Goal: Information Seeking & Learning: Learn about a topic

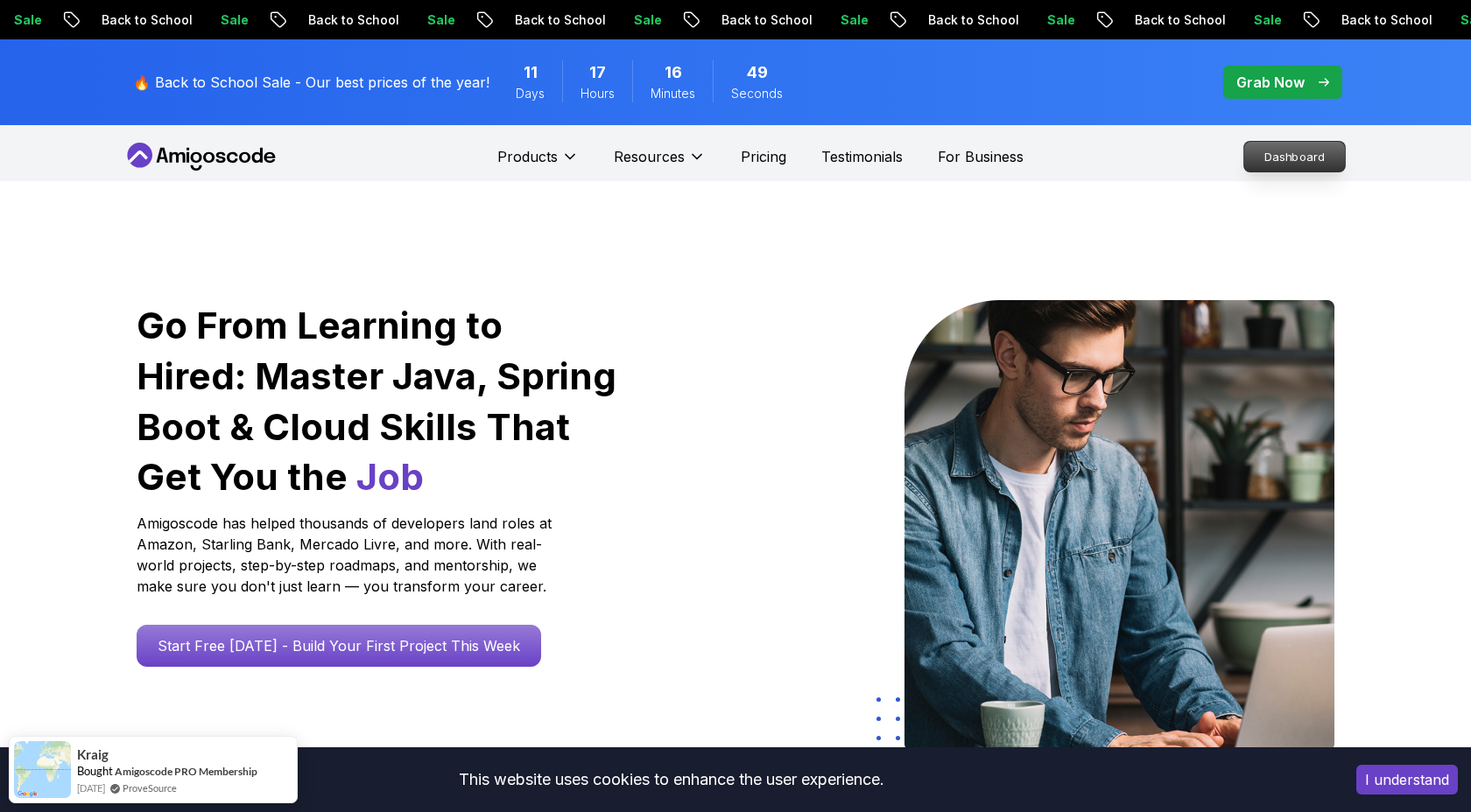
click at [1272, 157] on p "Dashboard" at bounding box center [1294, 156] width 101 height 30
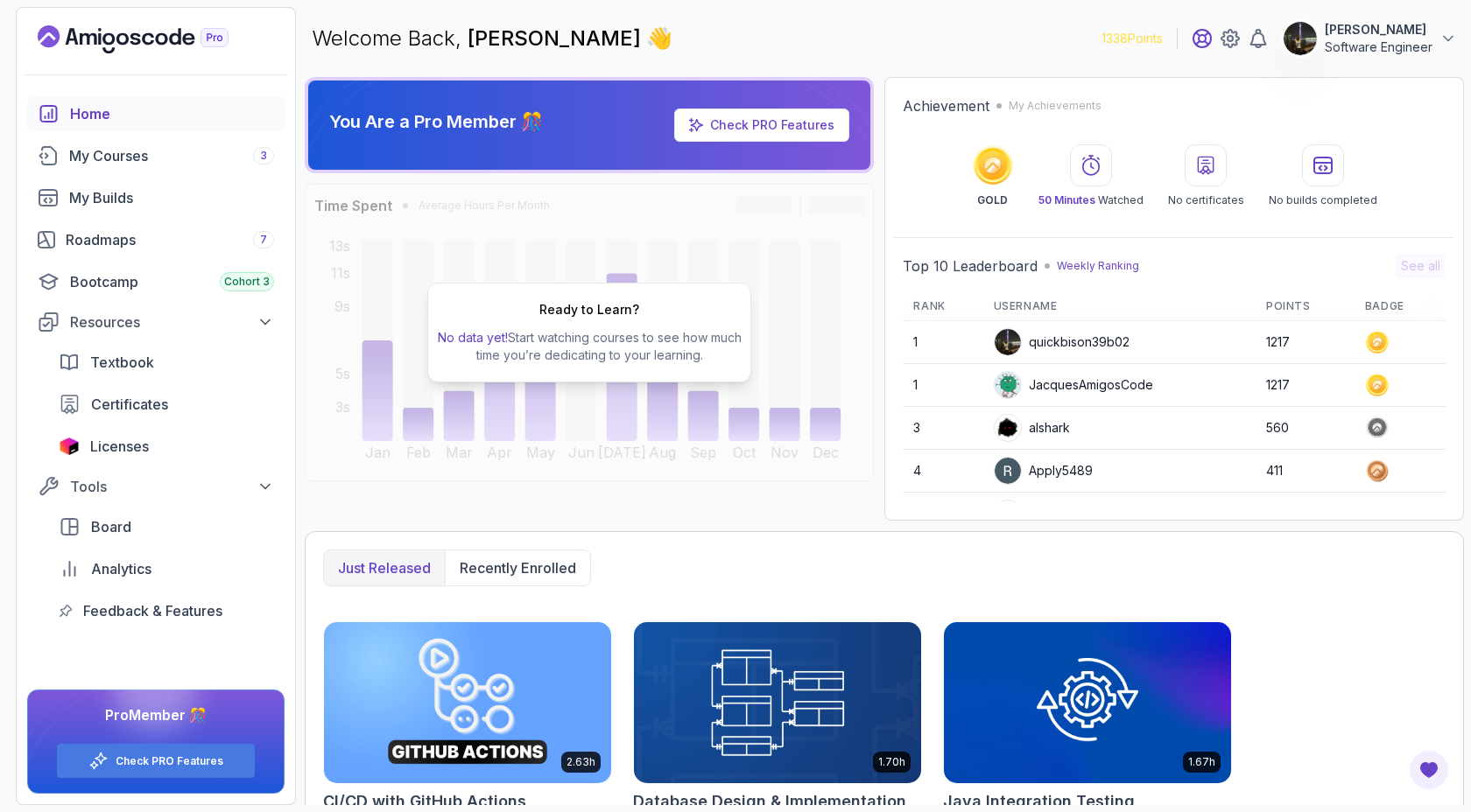
click at [1193, 31] on icon at bounding box center [1202, 39] width 17 height 17
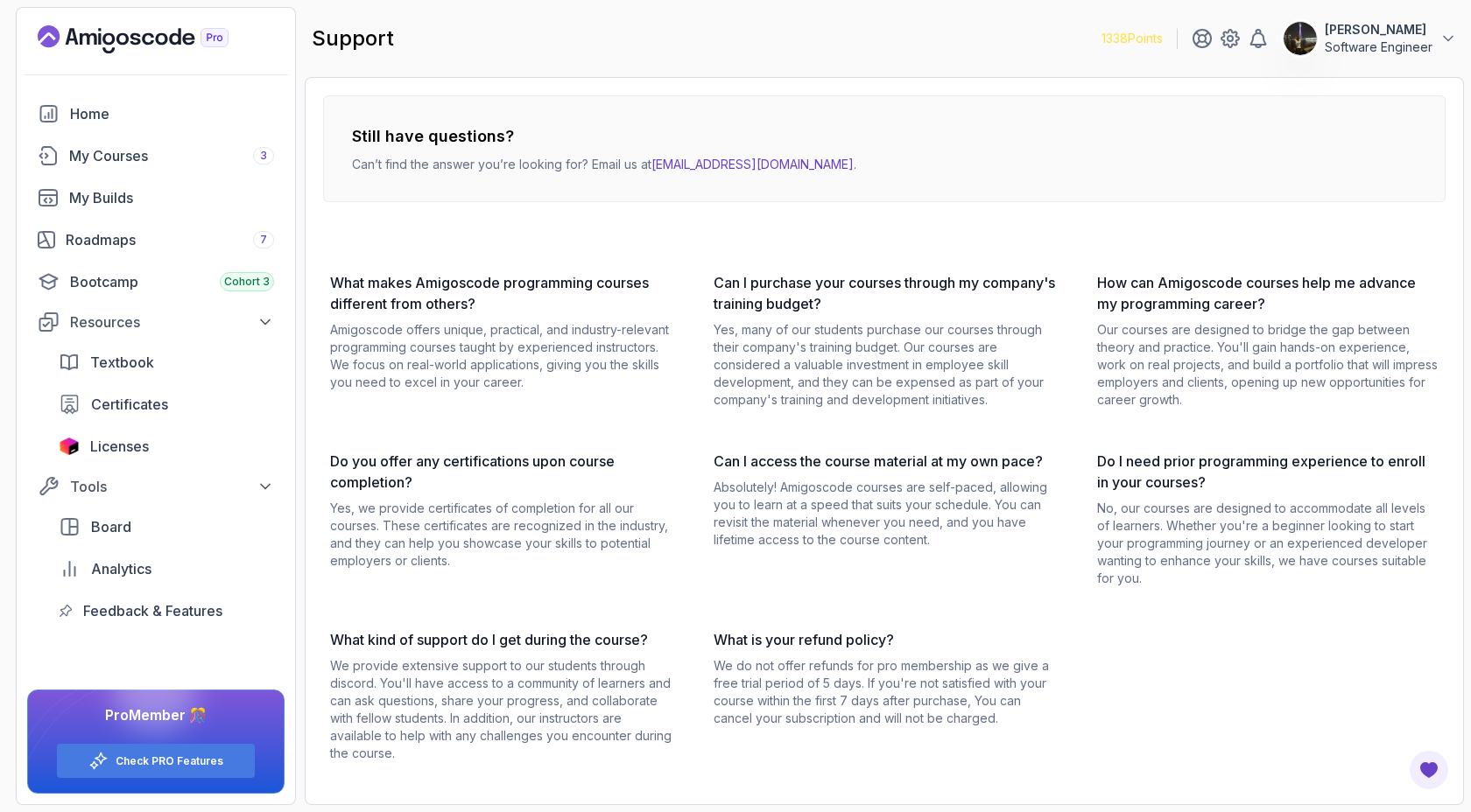
click at [155, 43] on icon "Landing page" at bounding box center [133, 39] width 190 height 28
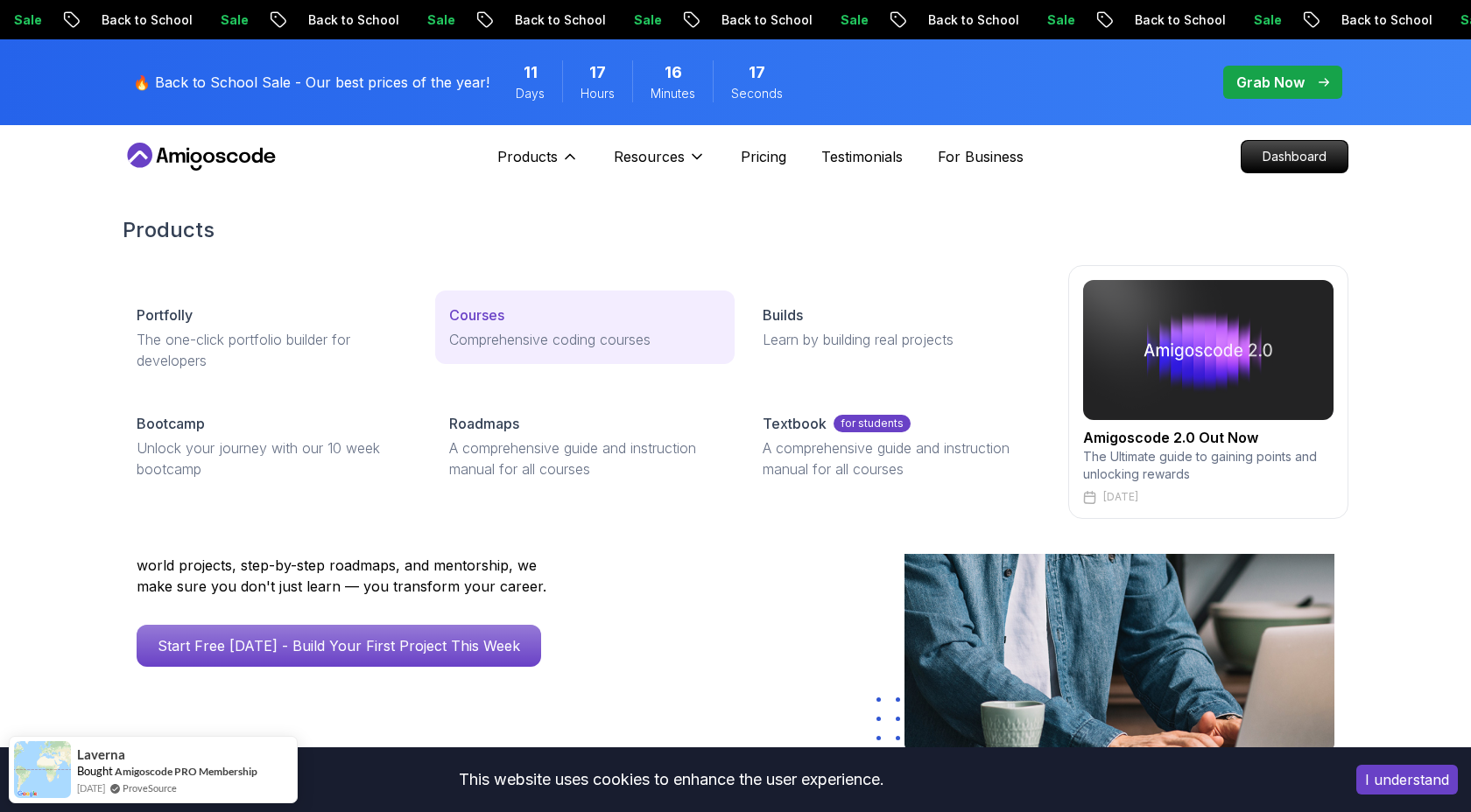
click at [521, 322] on div "Courses" at bounding box center [584, 316] width 270 height 21
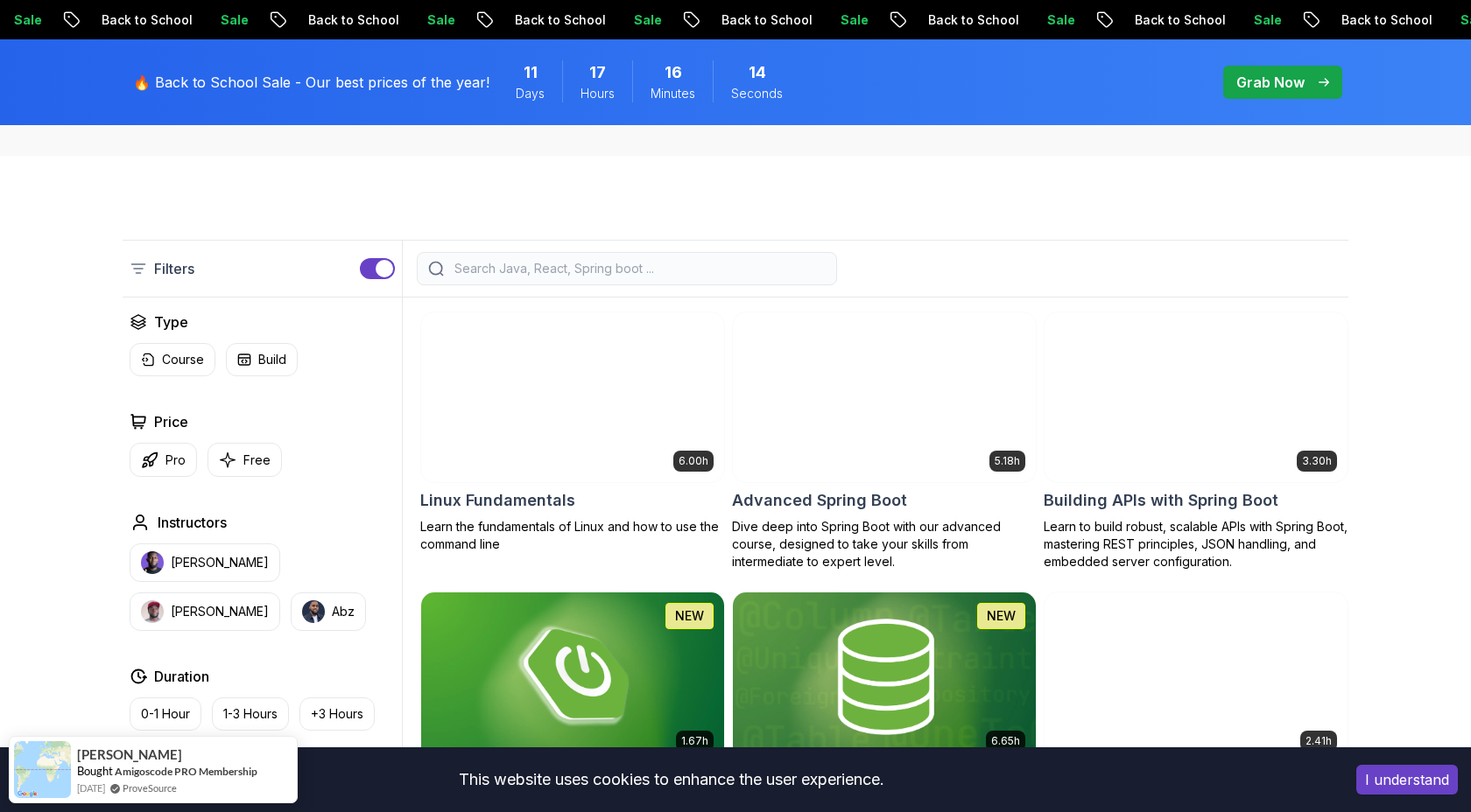
scroll to position [286, 0]
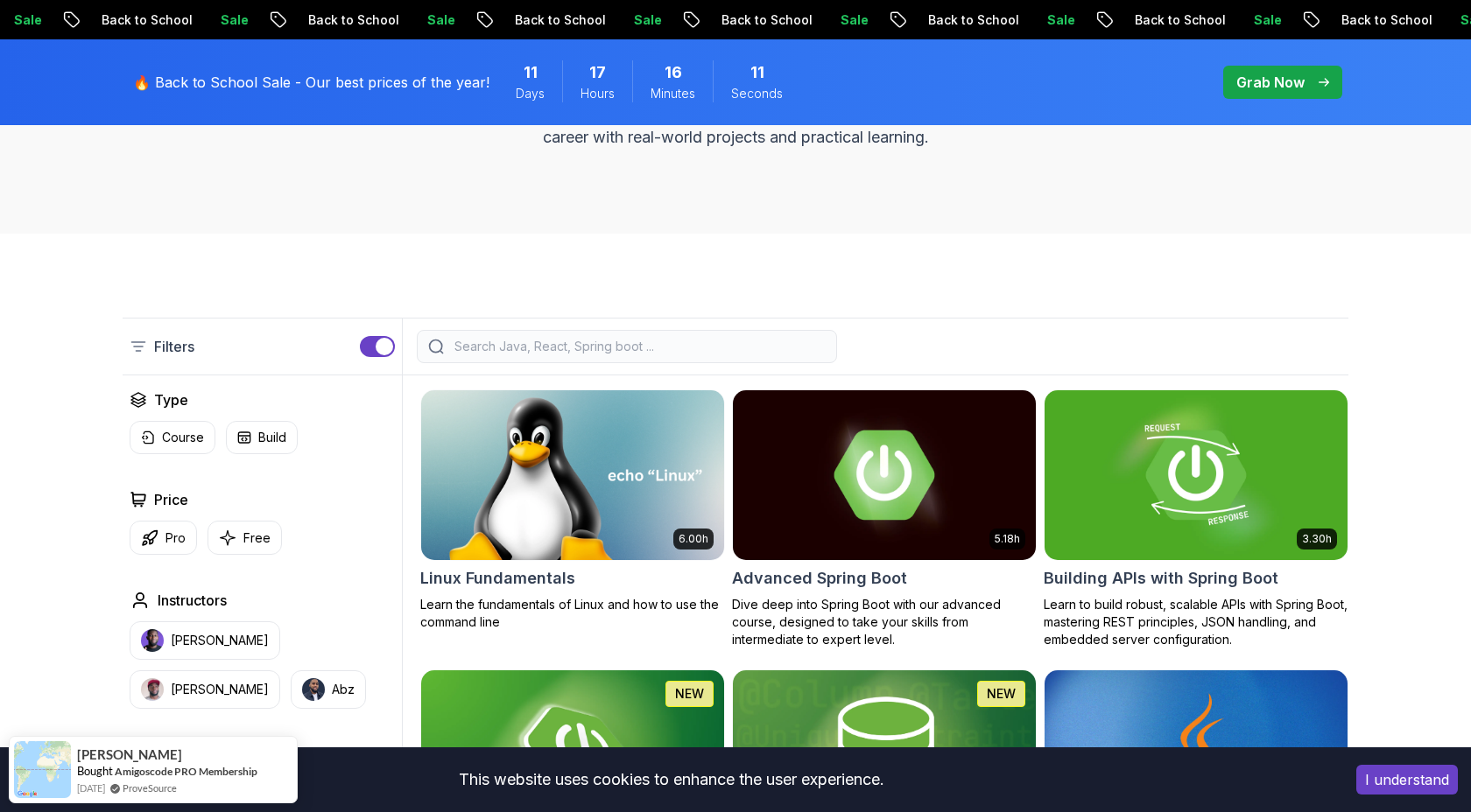
click at [599, 350] on input "search" at bounding box center [638, 347] width 375 height 17
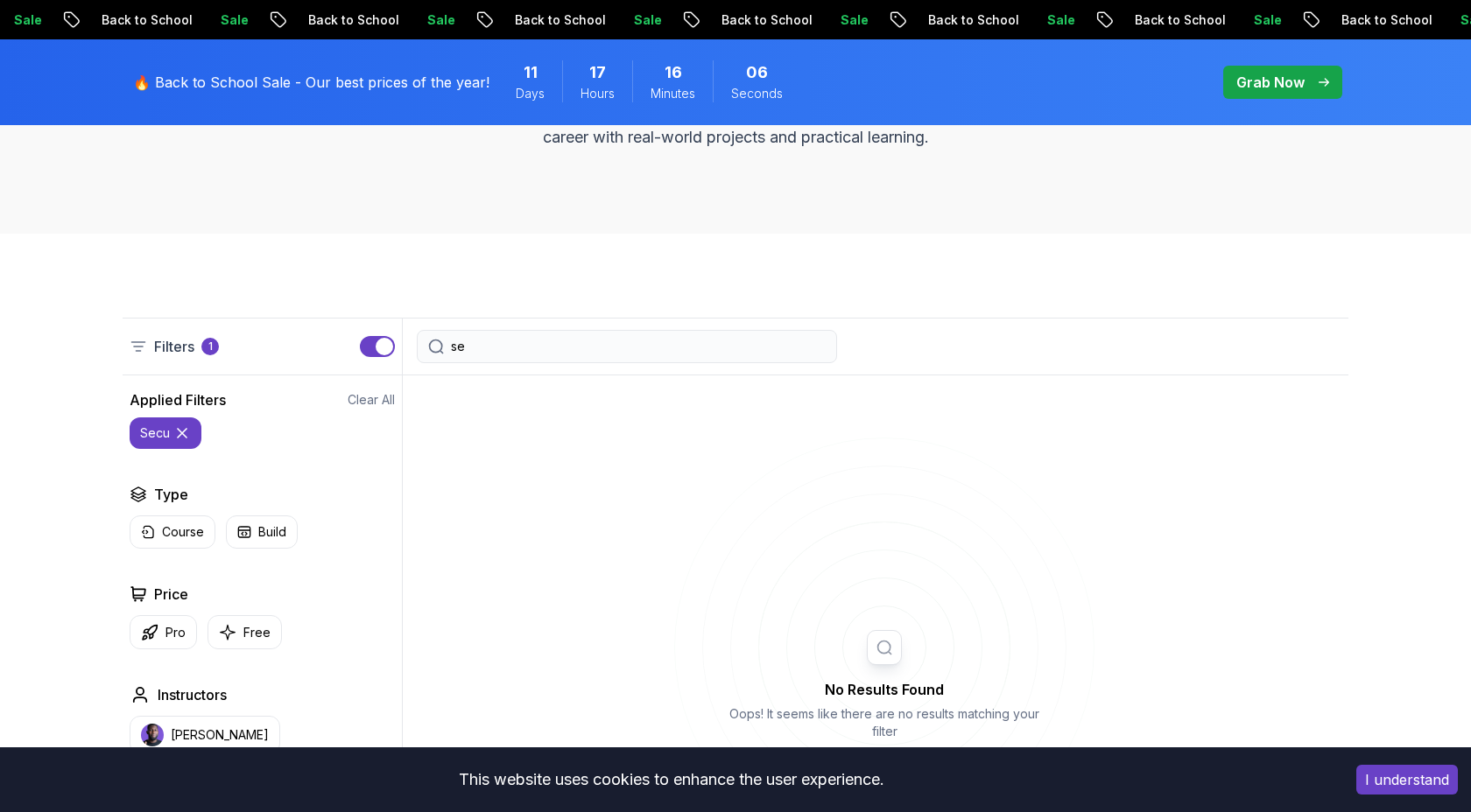
type input "s"
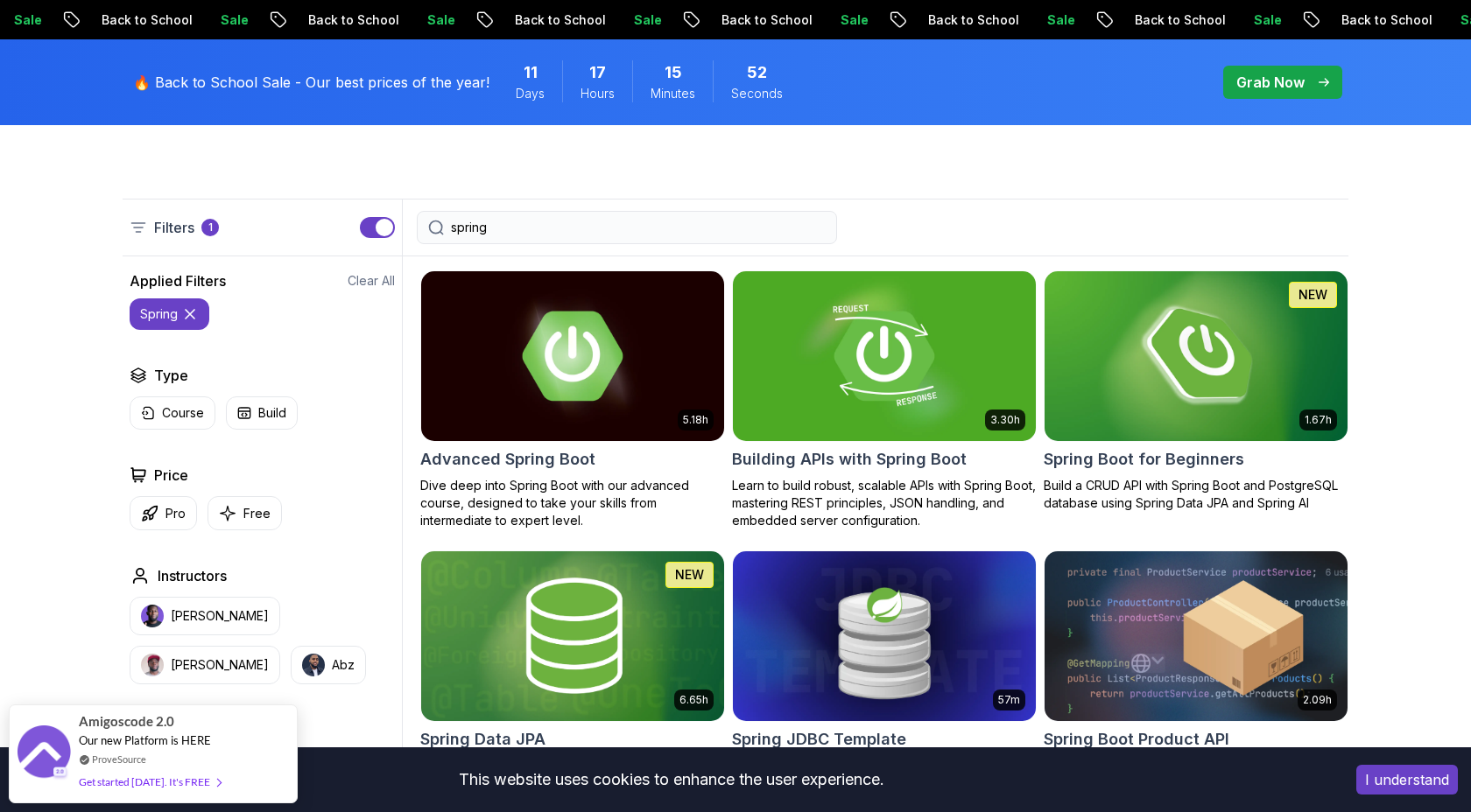
scroll to position [389, 0]
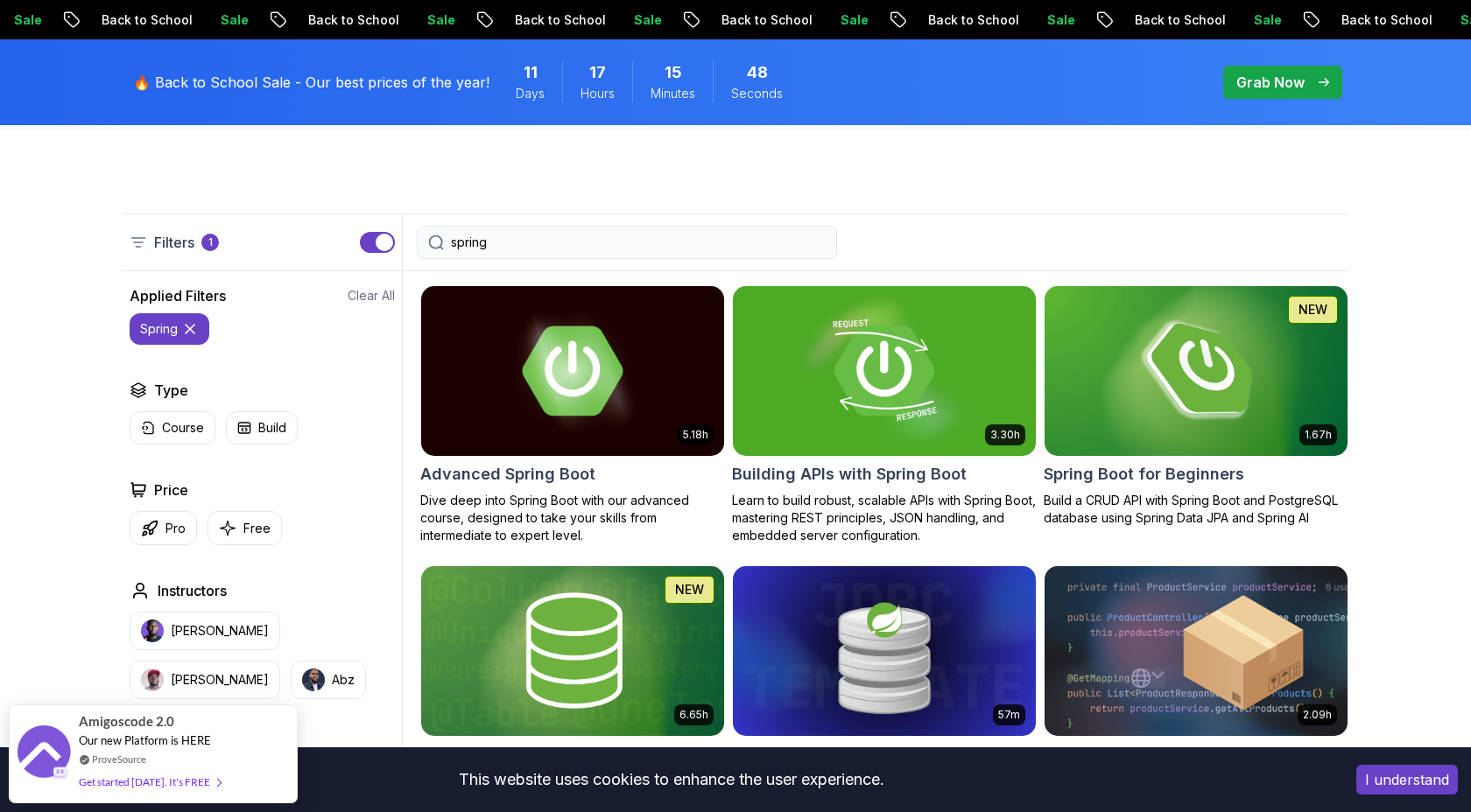
type input "spring"
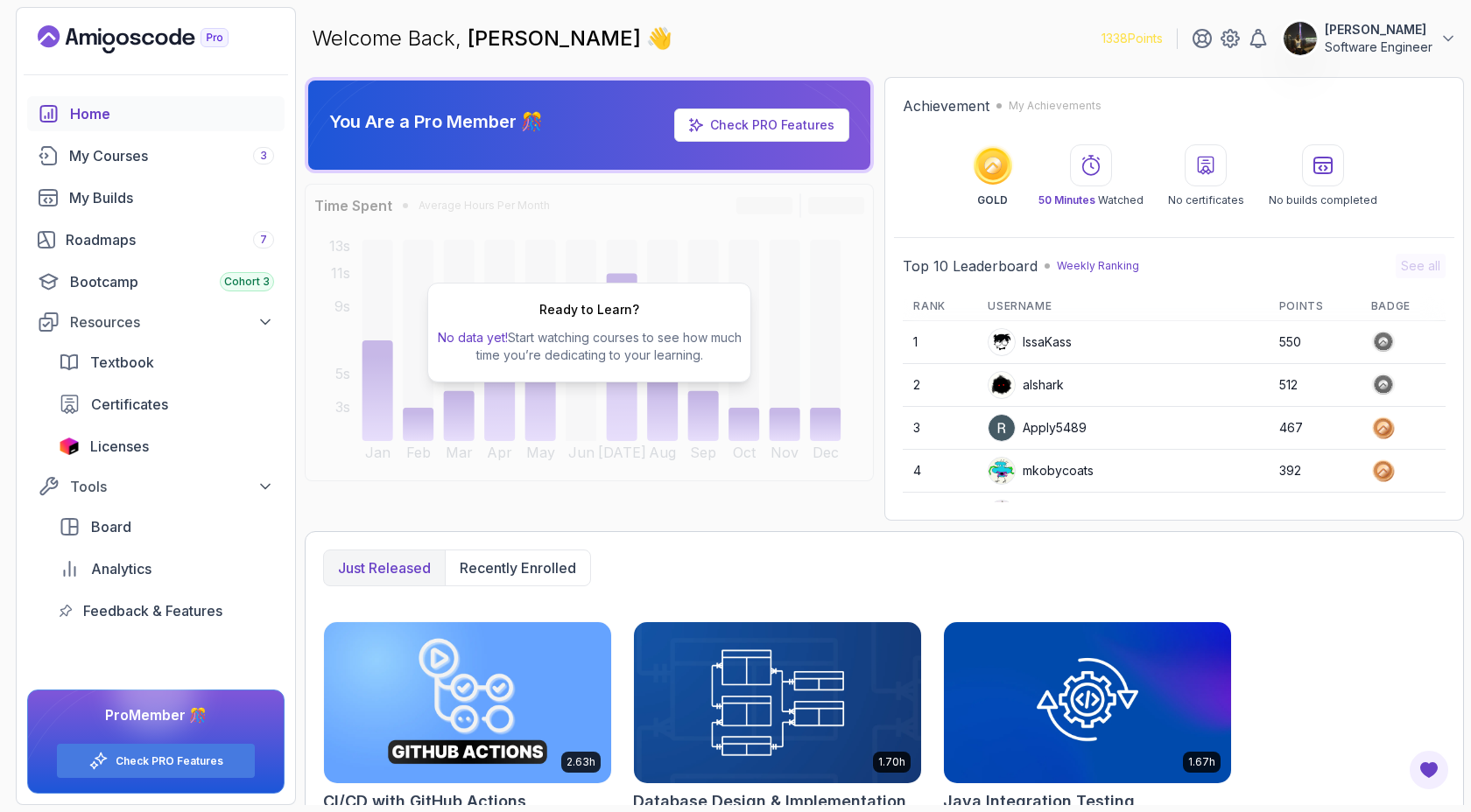
scroll to position [555, 0]
